Goal: Task Accomplishment & Management: Manage account settings

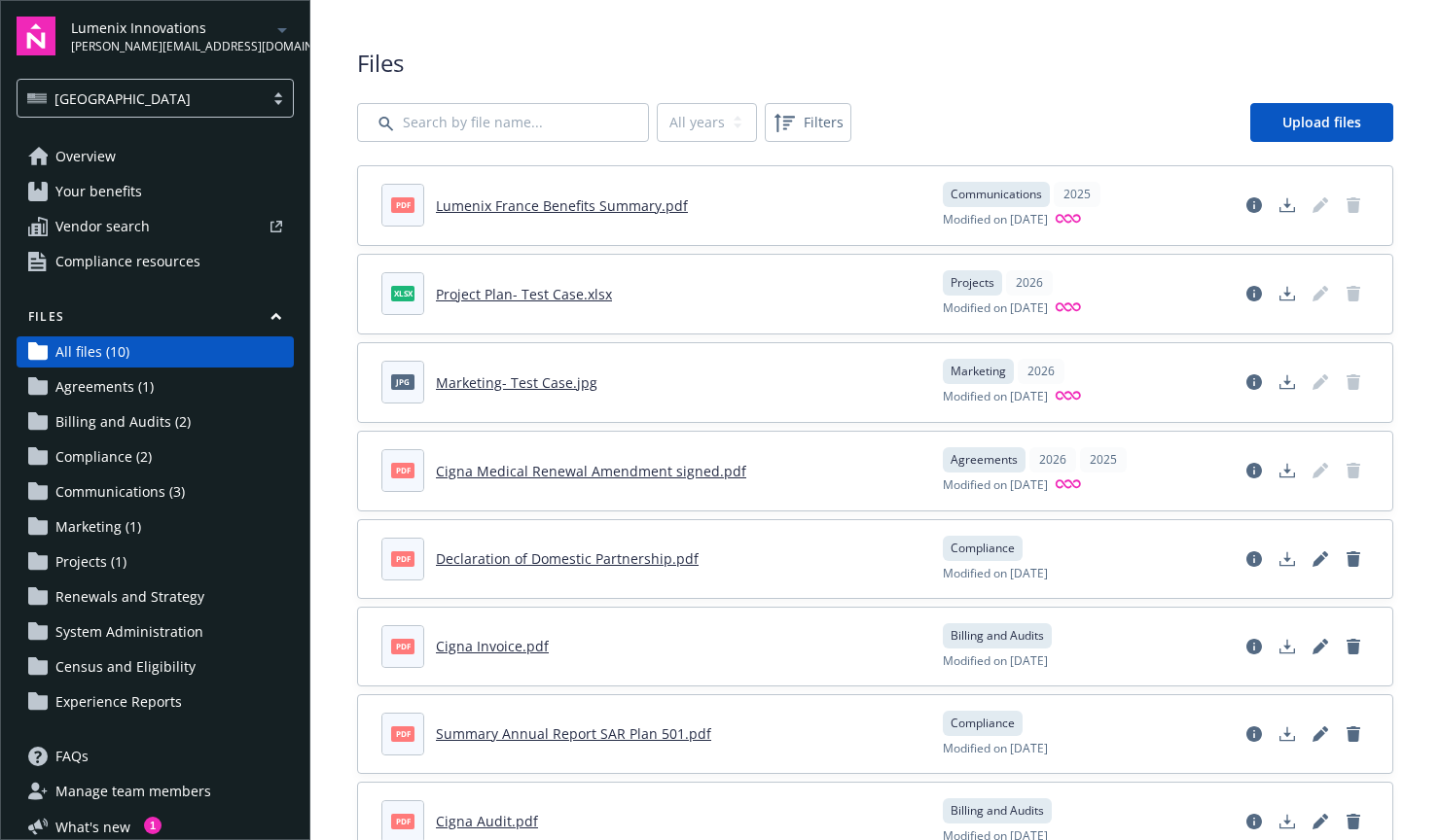
scroll to position [55, 0]
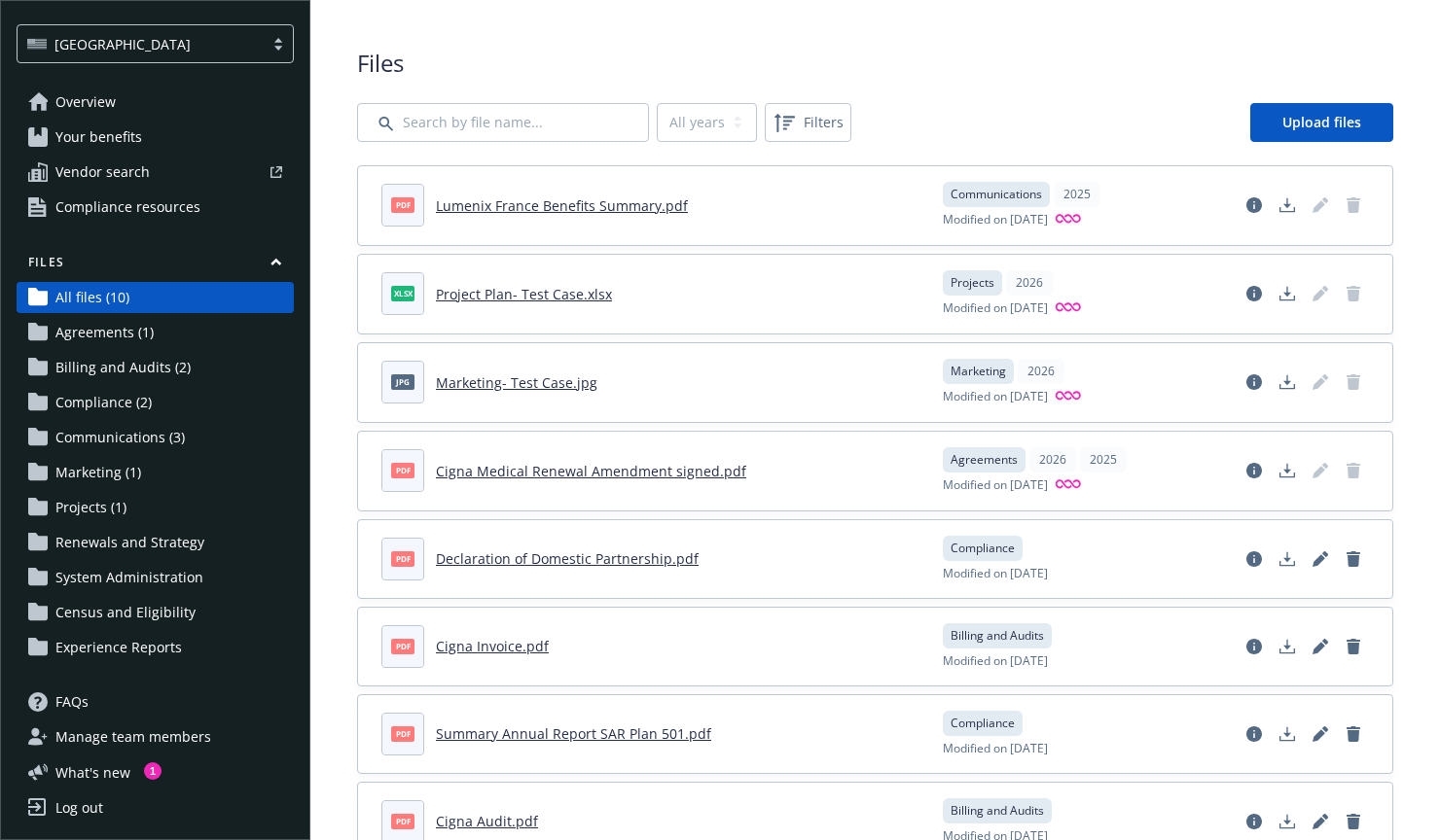
click at [155, 735] on span "Manage team members" at bounding box center [134, 737] width 156 height 31
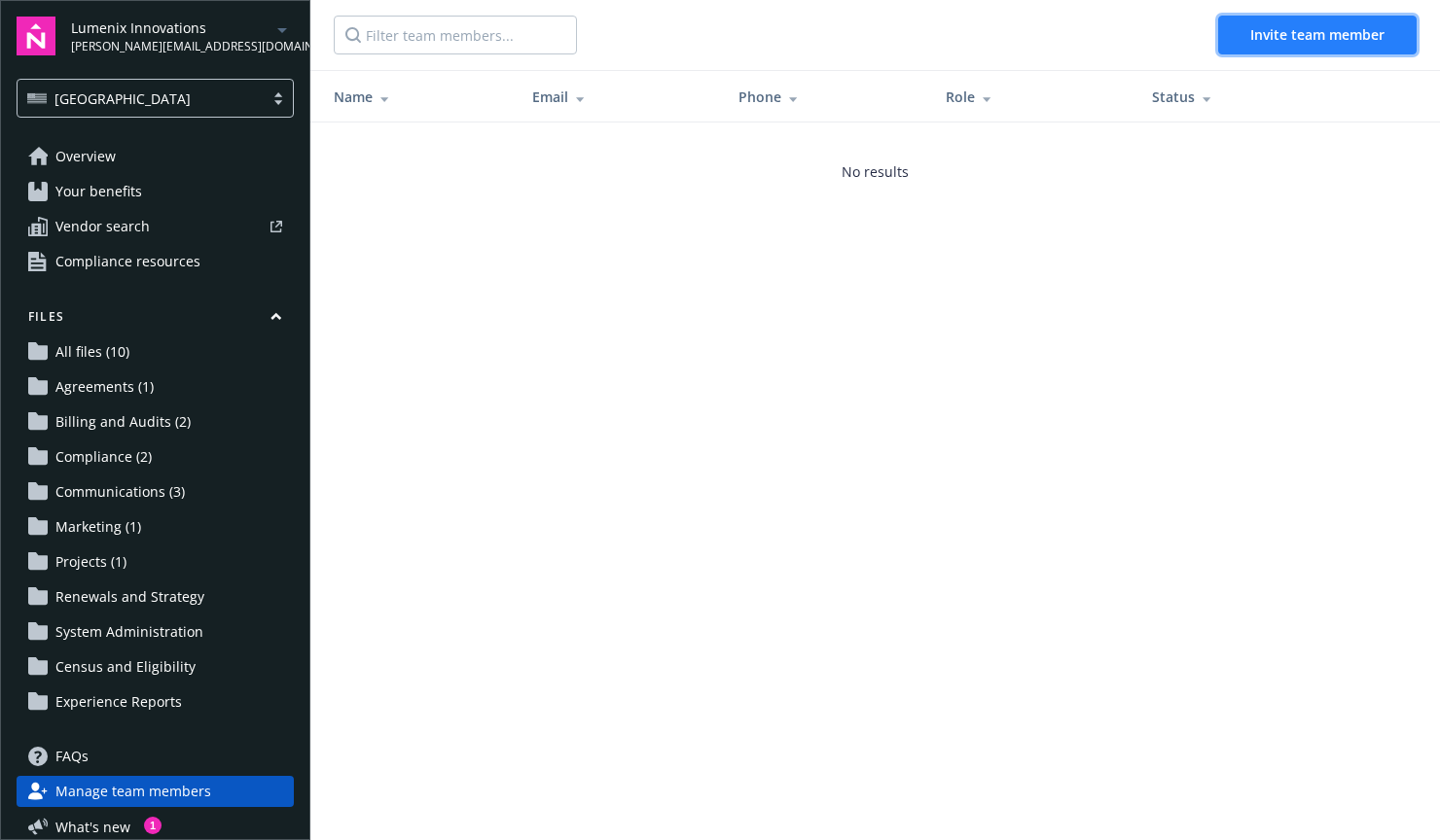
click at [1288, 31] on span "Invite team member" at bounding box center [1317, 34] width 134 height 19
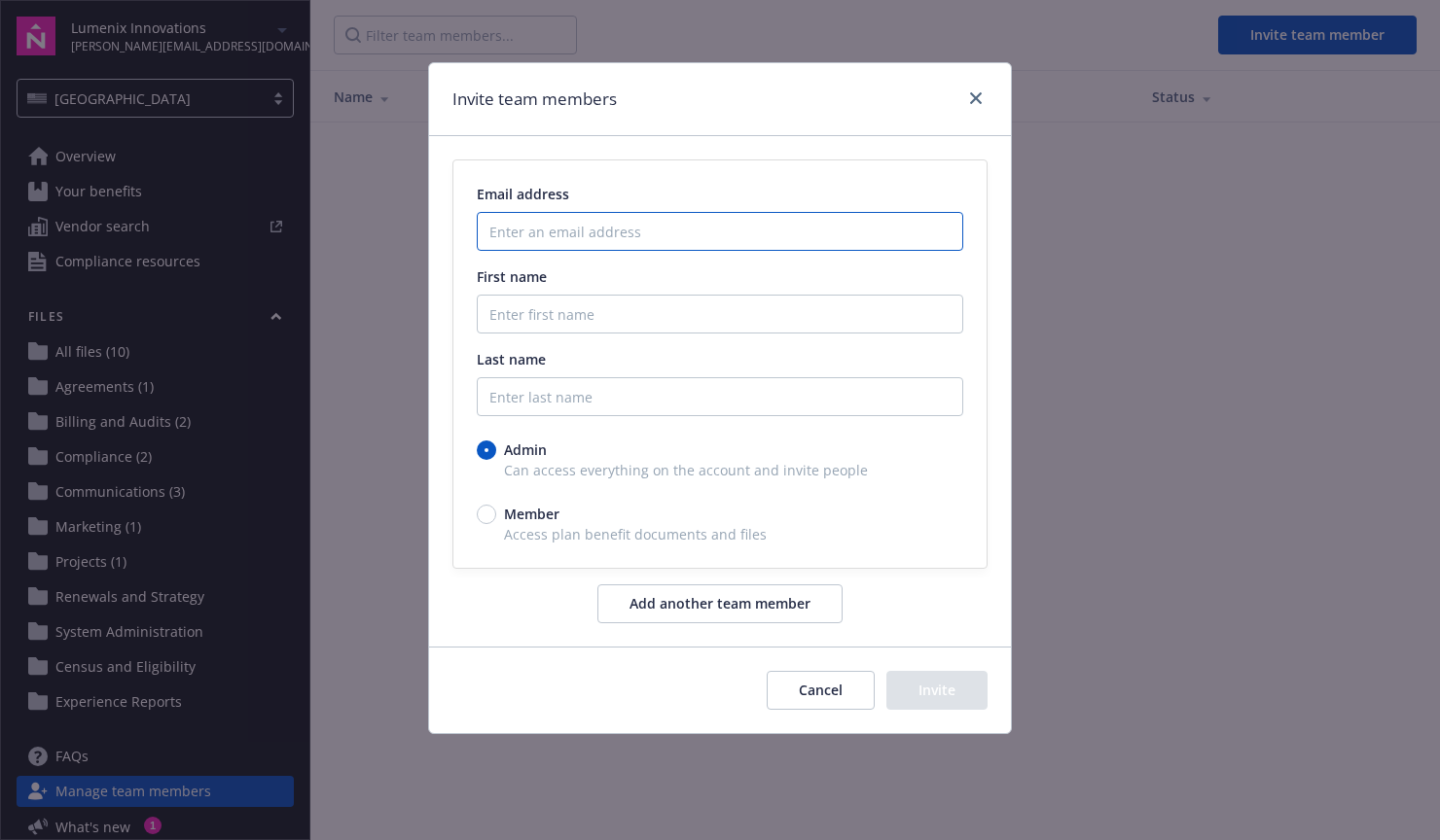
click at [687, 220] on input "Enter an email address" at bounding box center [720, 231] width 487 height 39
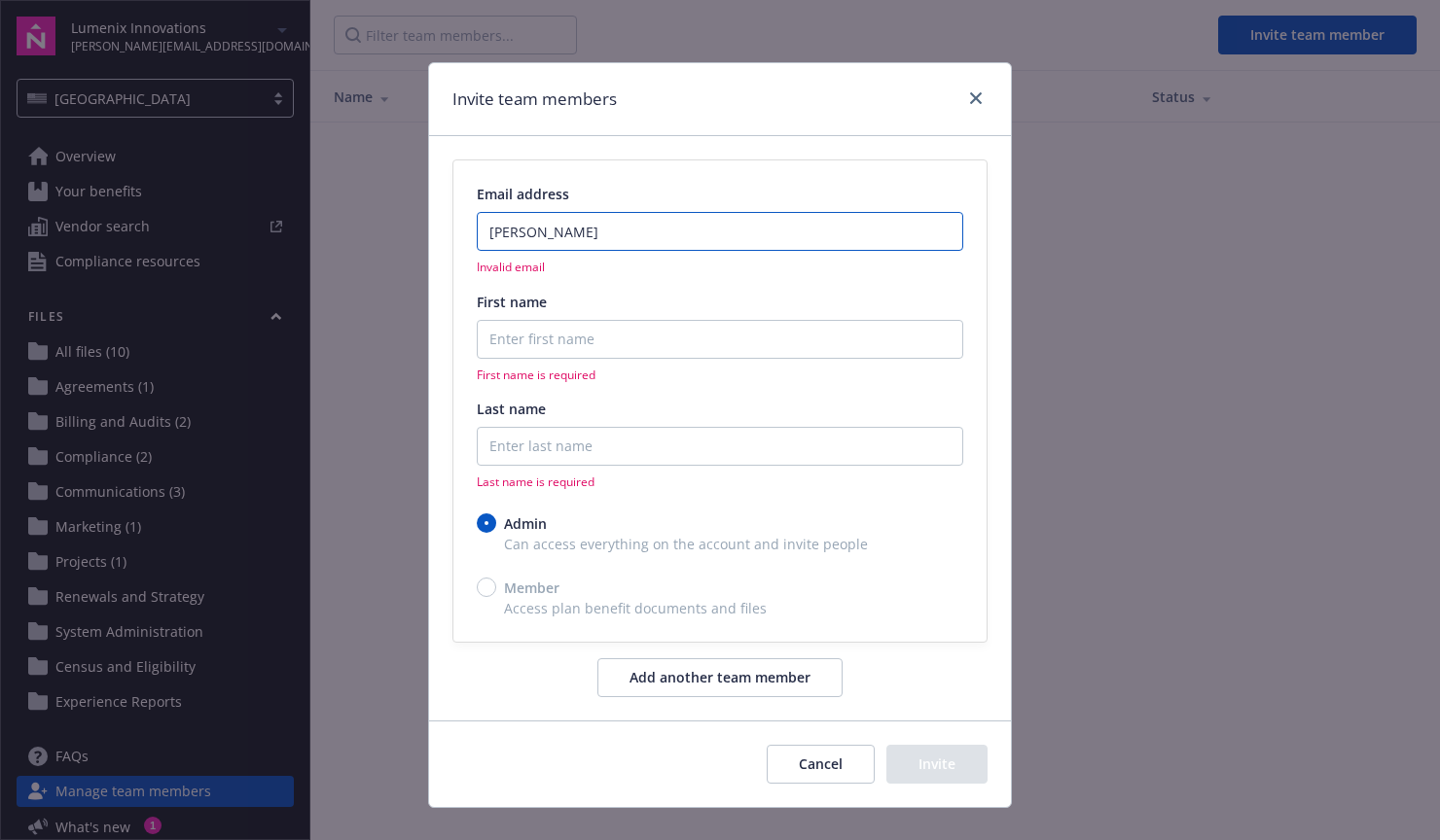
type input "[PERSON_NAME][EMAIL_ADDRESS][DOMAIN_NAME]"
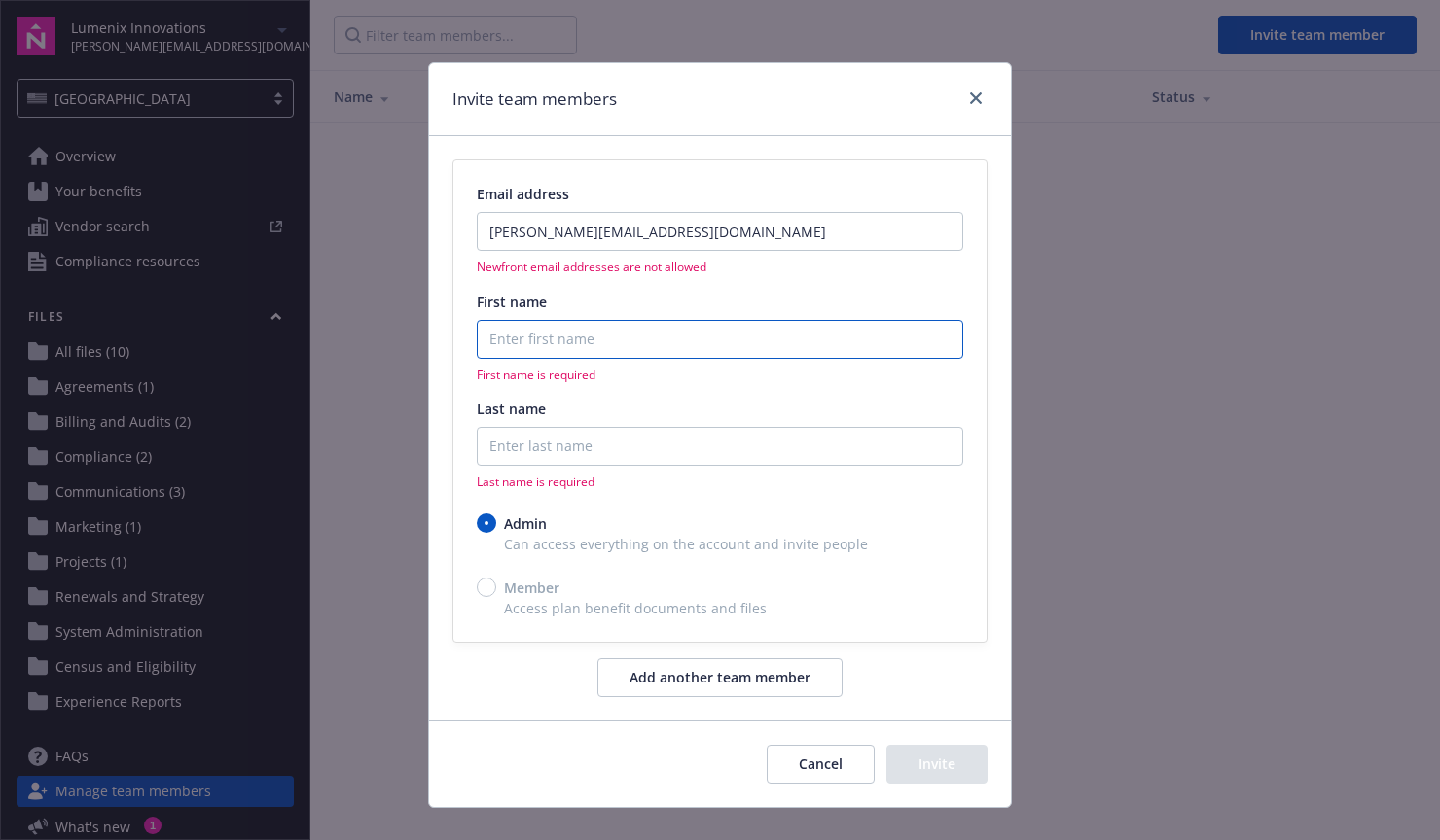
click at [599, 335] on input "First name" at bounding box center [720, 339] width 487 height 39
type input "Chris"
type input "Buttery"
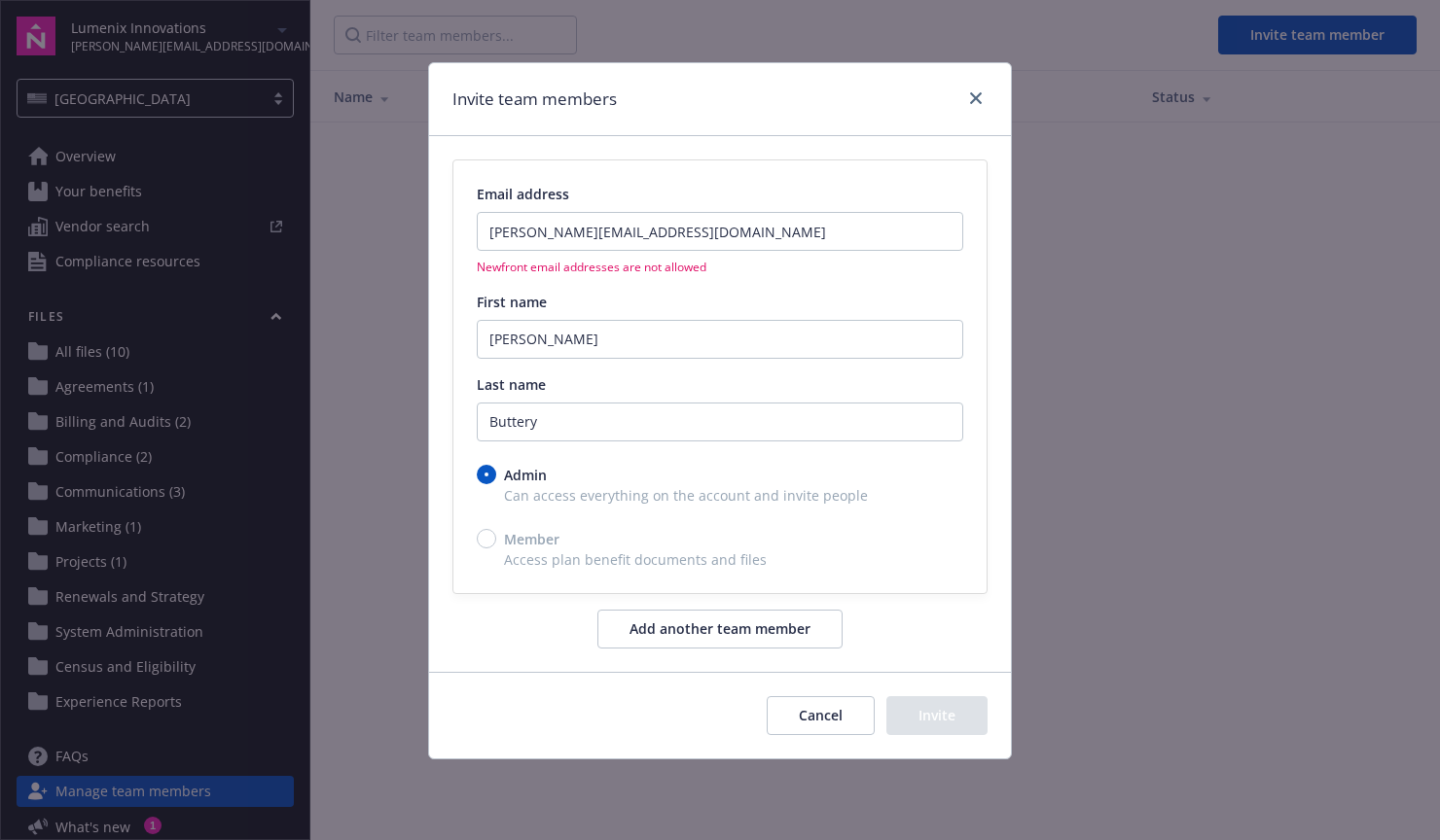
click at [791, 629] on button "Add another team member" at bounding box center [720, 629] width 245 height 39
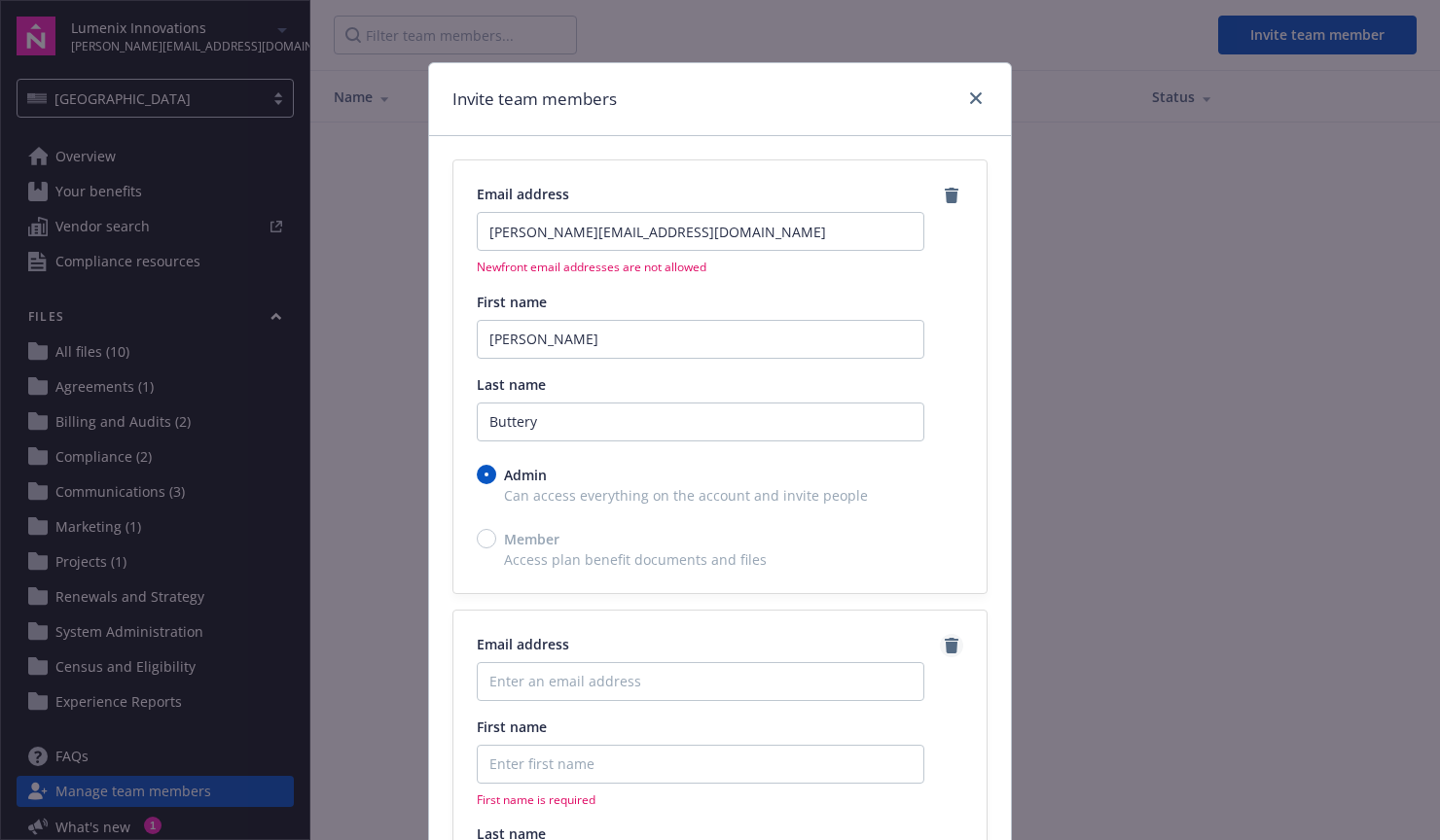
click at [949, 648] on icon "remove" at bounding box center [952, 646] width 14 height 16
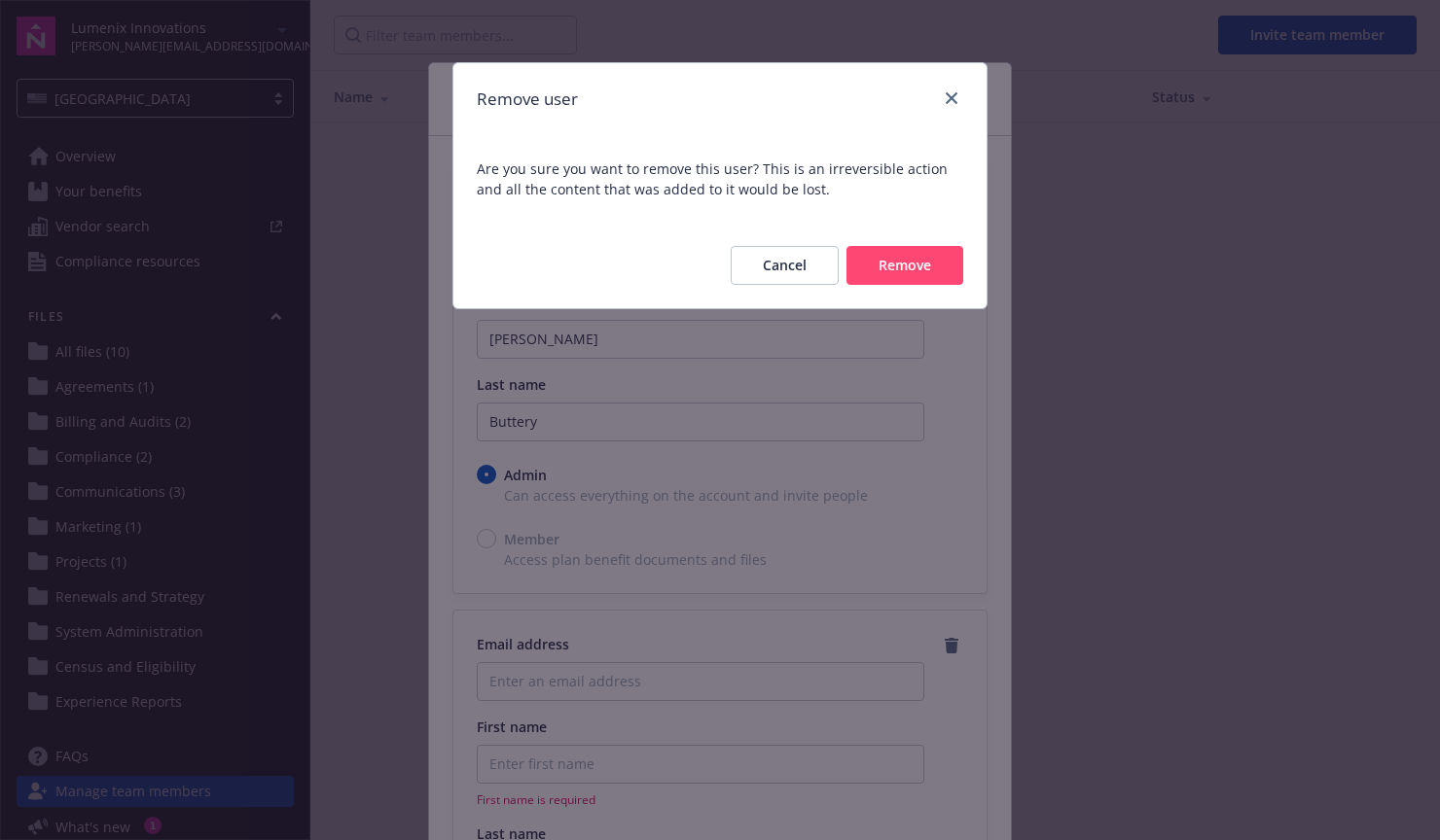
click at [882, 268] on button "Remove" at bounding box center [904, 265] width 117 height 39
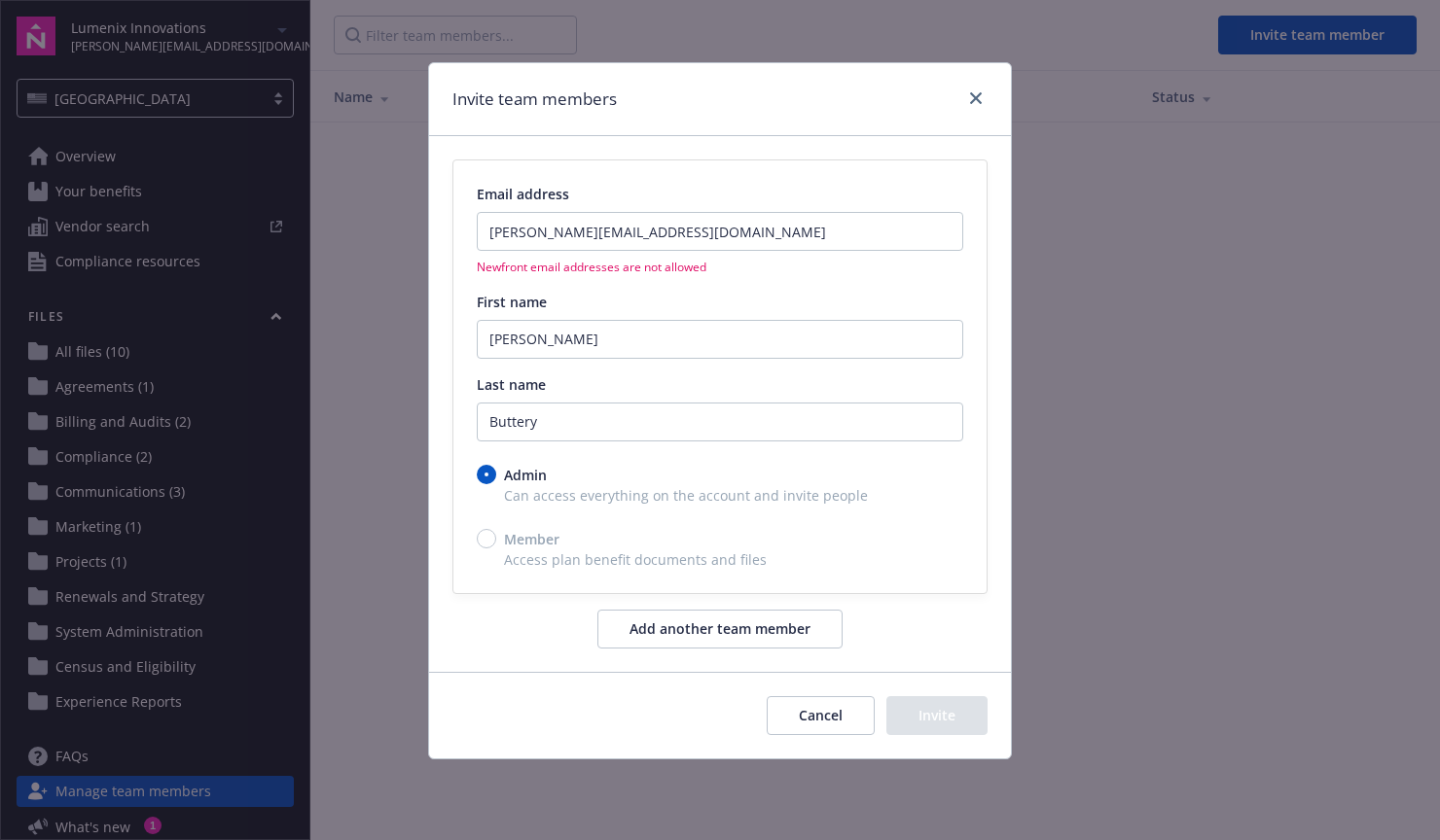
click at [825, 703] on button "Cancel" at bounding box center [820, 715] width 108 height 39
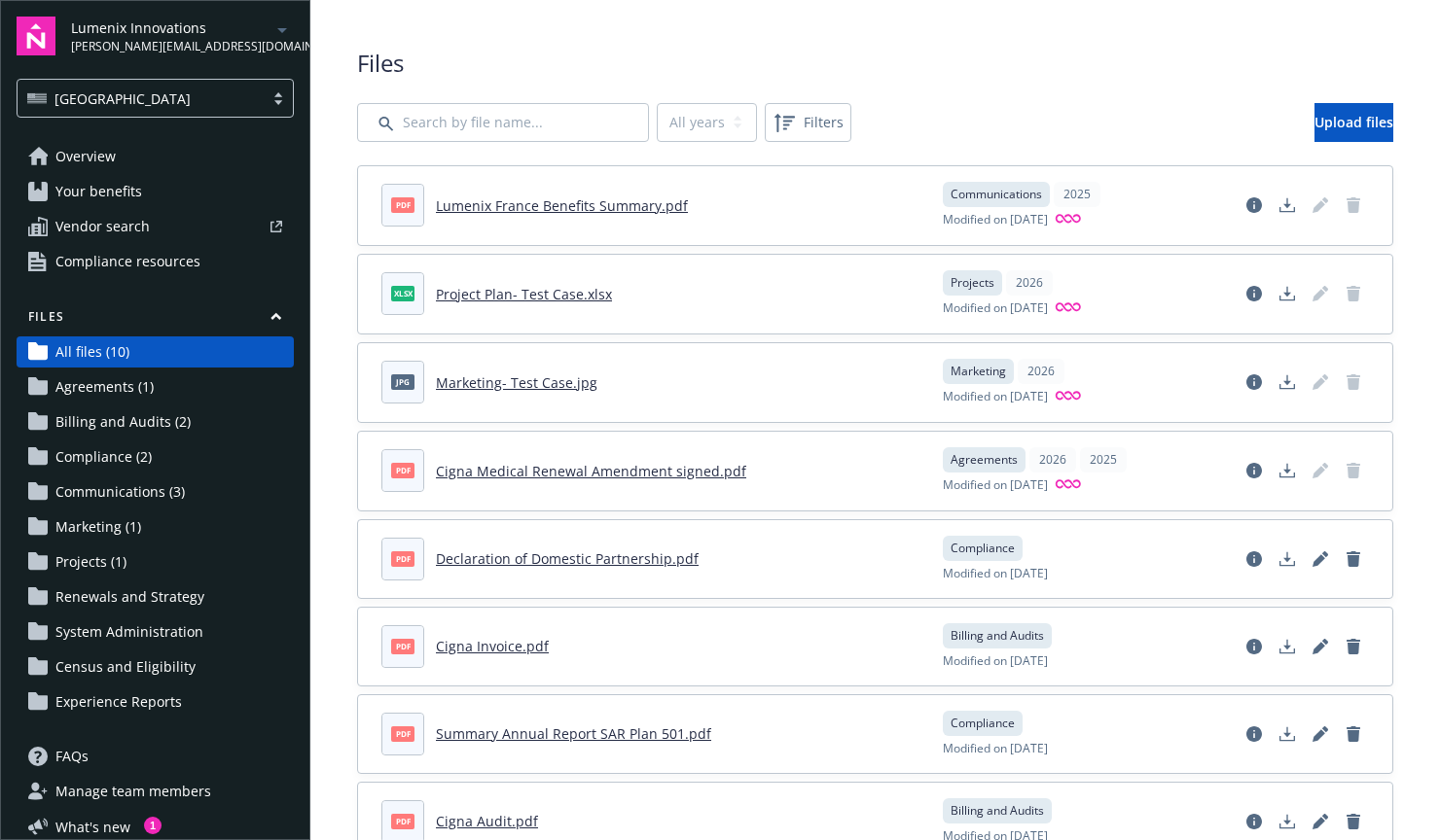
scroll to position [55, 0]
